Goal: Check status

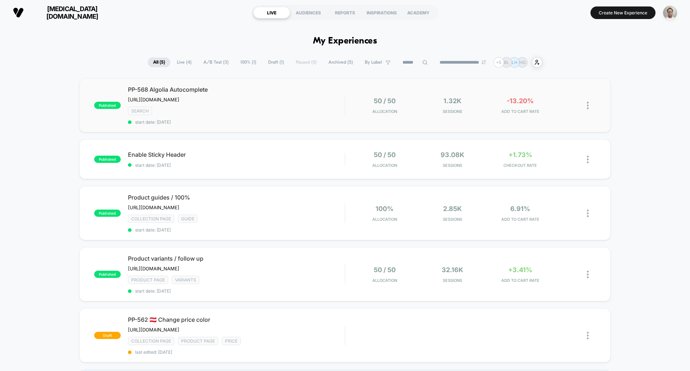
click at [350, 125] on div "published PP-568 Algolia Autocomplete [URL][DOMAIN_NAME] Click to edit experien…" at bounding box center [344, 105] width 531 height 54
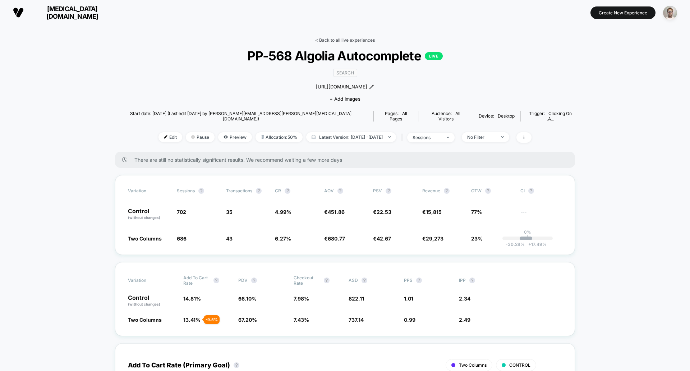
click at [352, 38] on link "< Back to all live experiences" at bounding box center [345, 39] width 60 height 5
